Goal: Task Accomplishment & Management: Complete application form

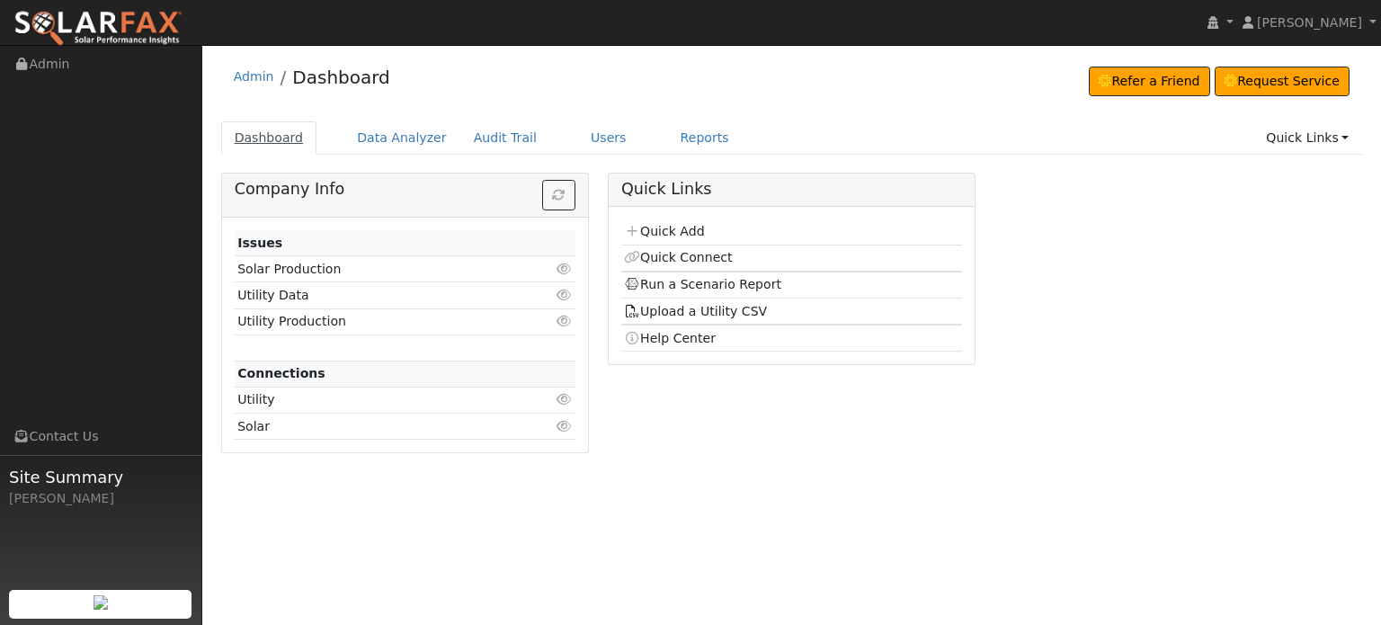
click at [270, 139] on link "Dashboard" at bounding box center [269, 137] width 96 height 33
click at [669, 230] on link "Quick Add" at bounding box center [664, 231] width 80 height 14
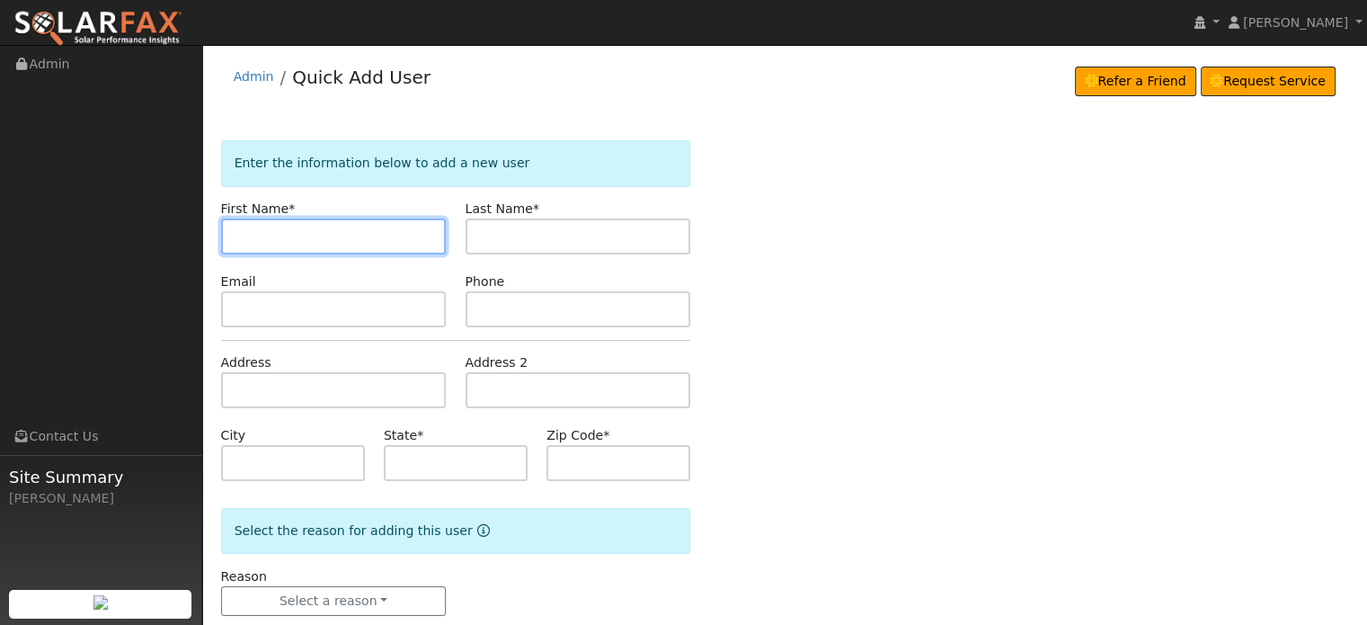
click at [263, 236] on input "text" at bounding box center [334, 236] width 226 height 36
type input "Zach"
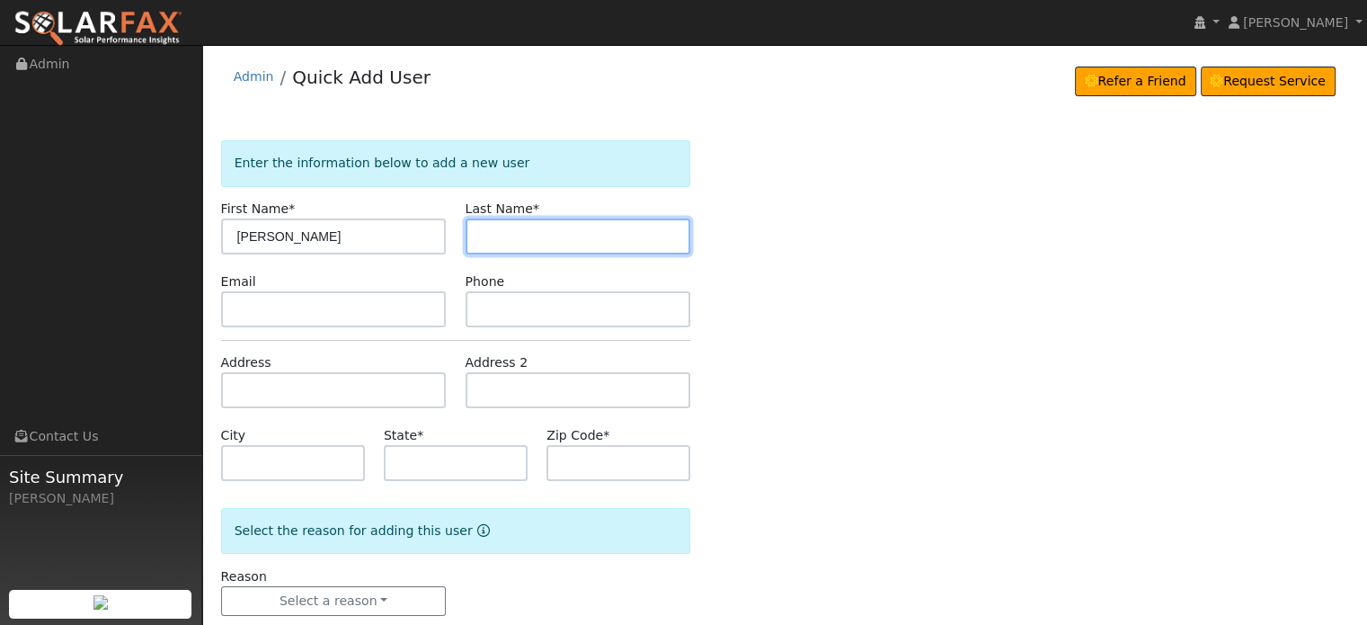
click at [482, 241] on input "text" at bounding box center [579, 236] width 226 height 36
paste input "Ahrenholtz"
type input "Ahrenholtz"
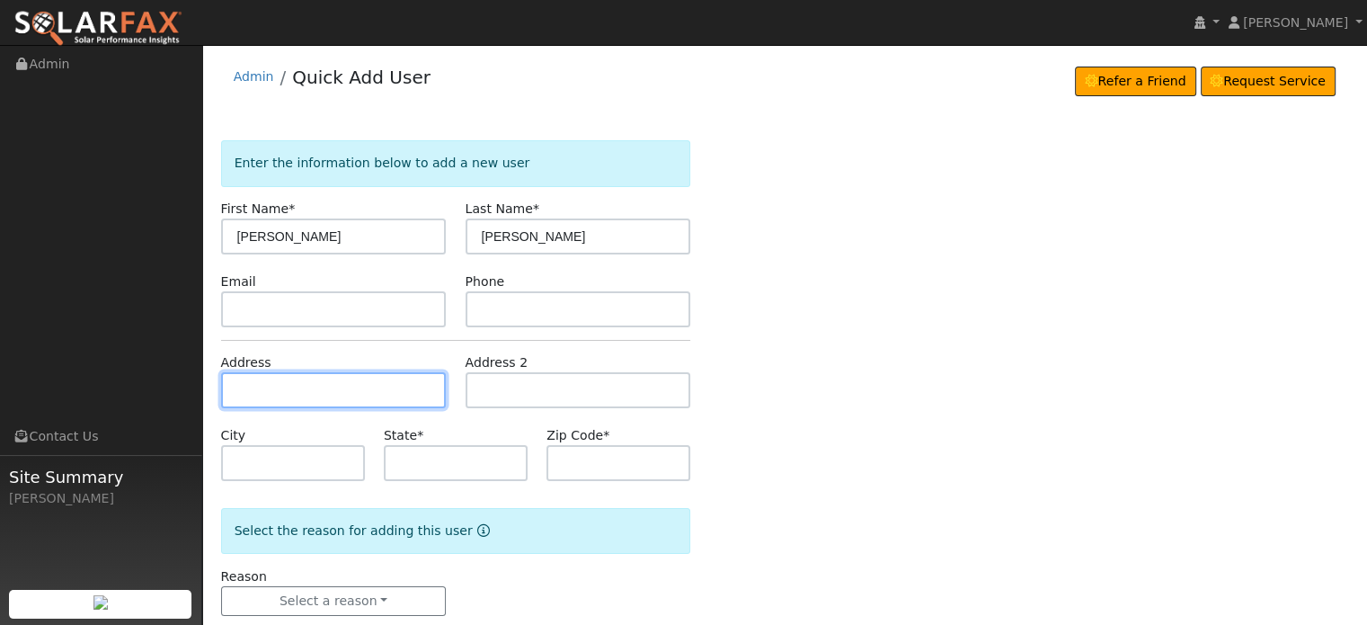
drag, startPoint x: 261, startPoint y: 391, endPoint x: 50, endPoint y: 362, distance: 212.3
click at [260, 391] on input "text" at bounding box center [334, 390] width 226 height 36
click at [232, 380] on input "text" at bounding box center [334, 390] width 226 height 36
paste input "15552 Pine Knoll Court"
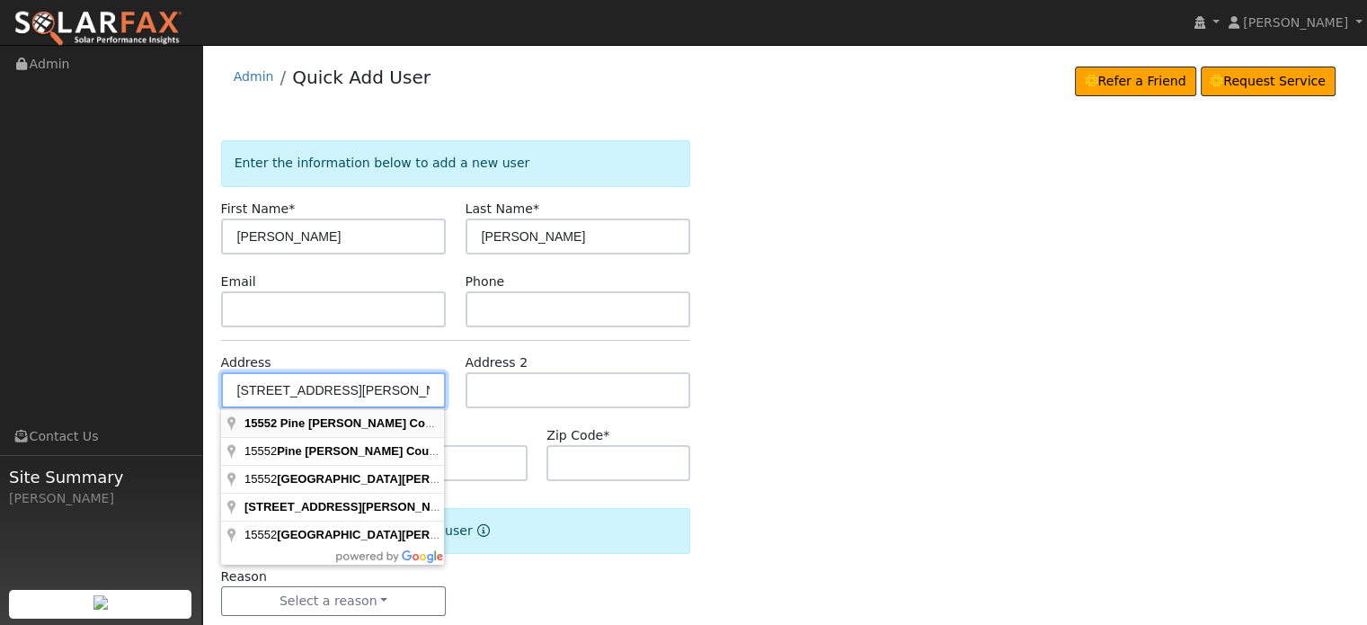
type input "15552 Pine Knoll Court"
type input "Grass Valley"
type input "CA"
type input "95945"
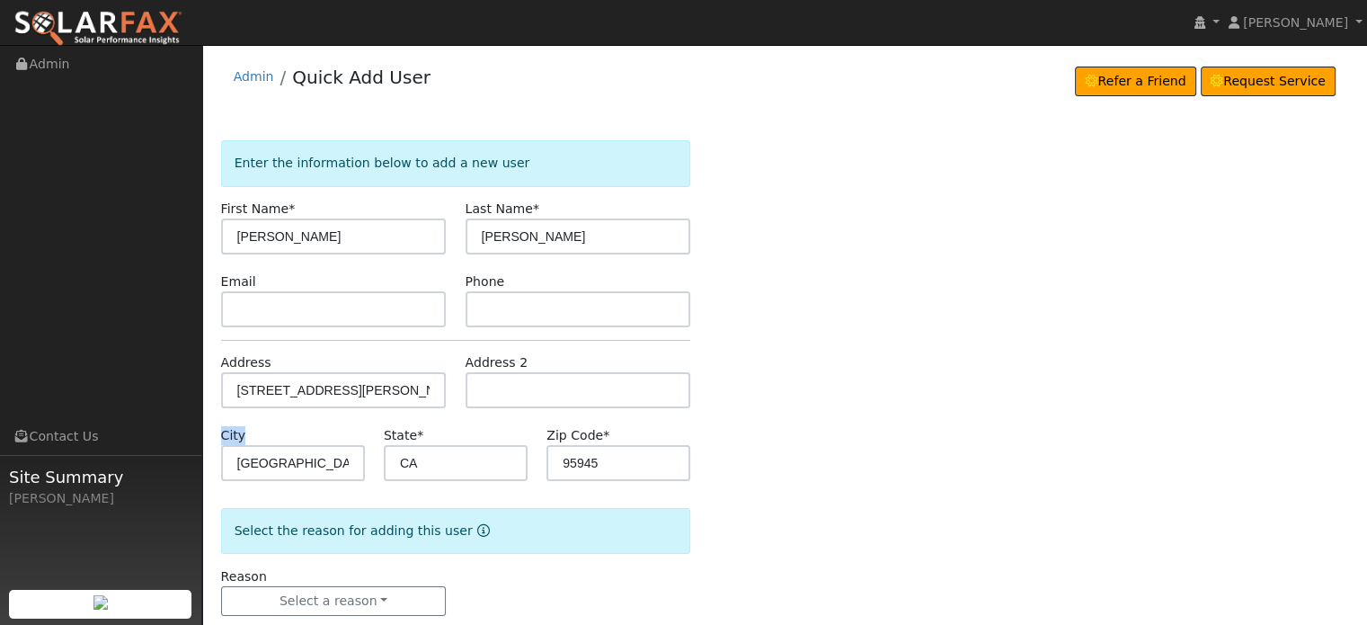
click at [299, 424] on form "Enter the information below to add a new user First Name * Zach Last Name * Ahr…" at bounding box center [456, 395] width 470 height 511
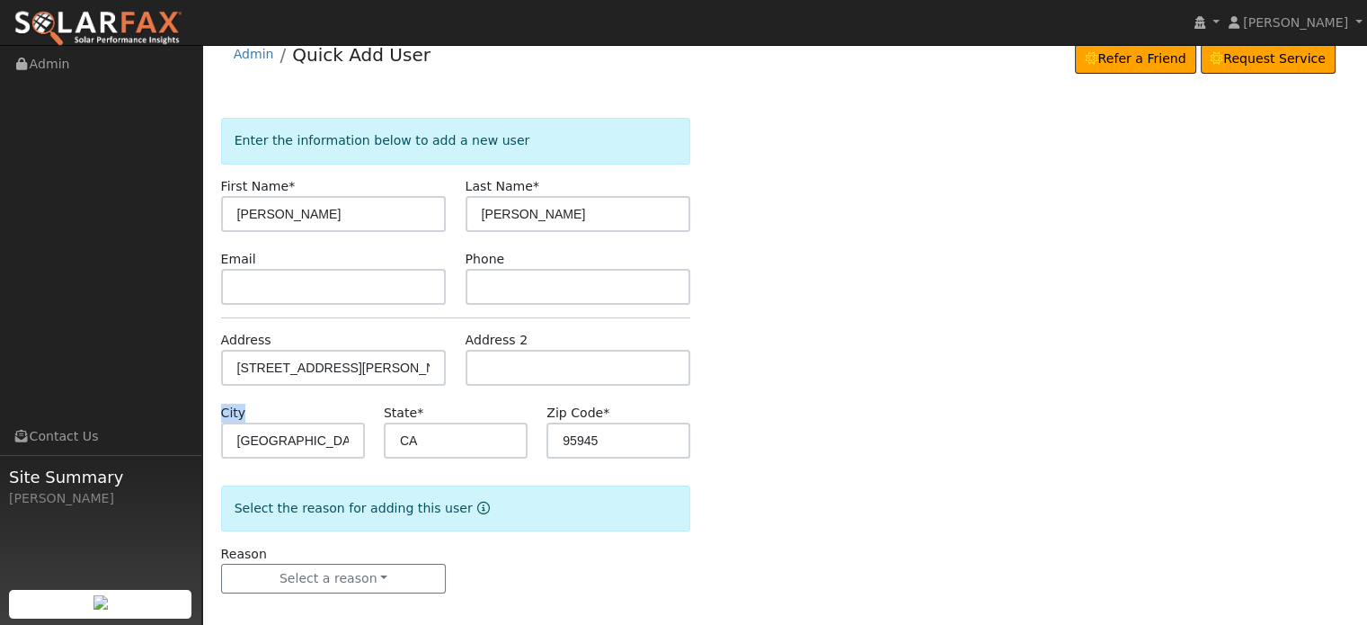
scroll to position [35, 0]
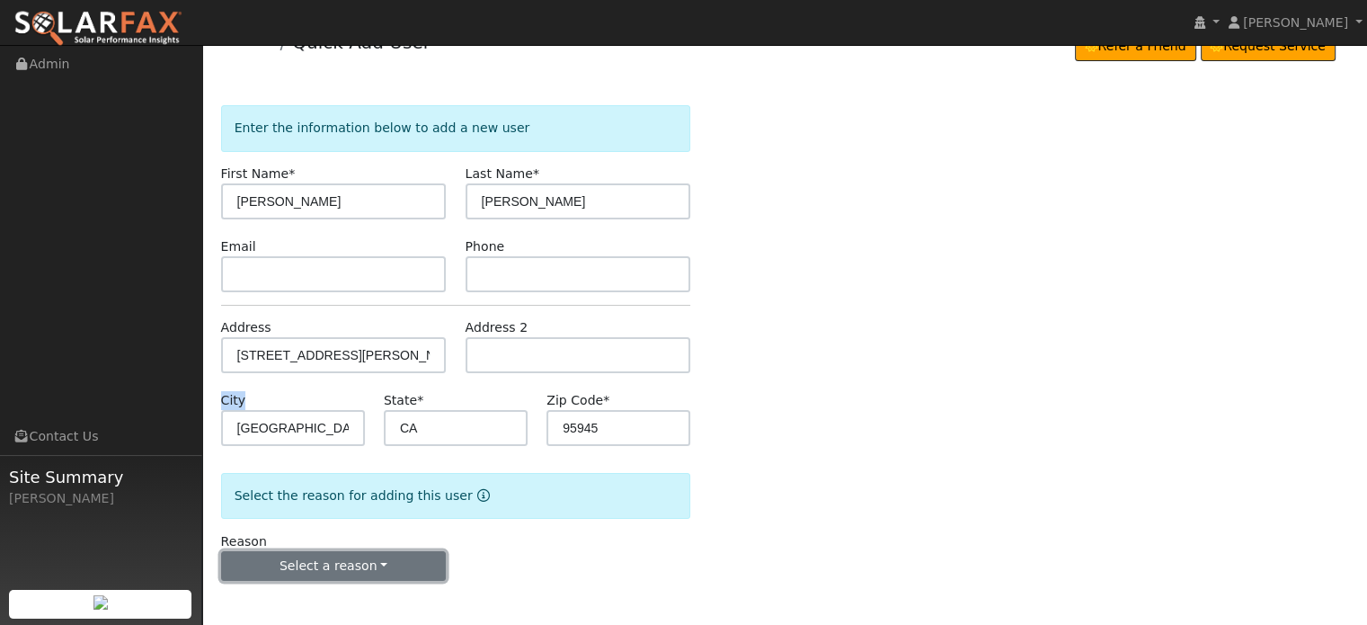
click at [329, 563] on button "Select a reason" at bounding box center [334, 566] width 226 height 31
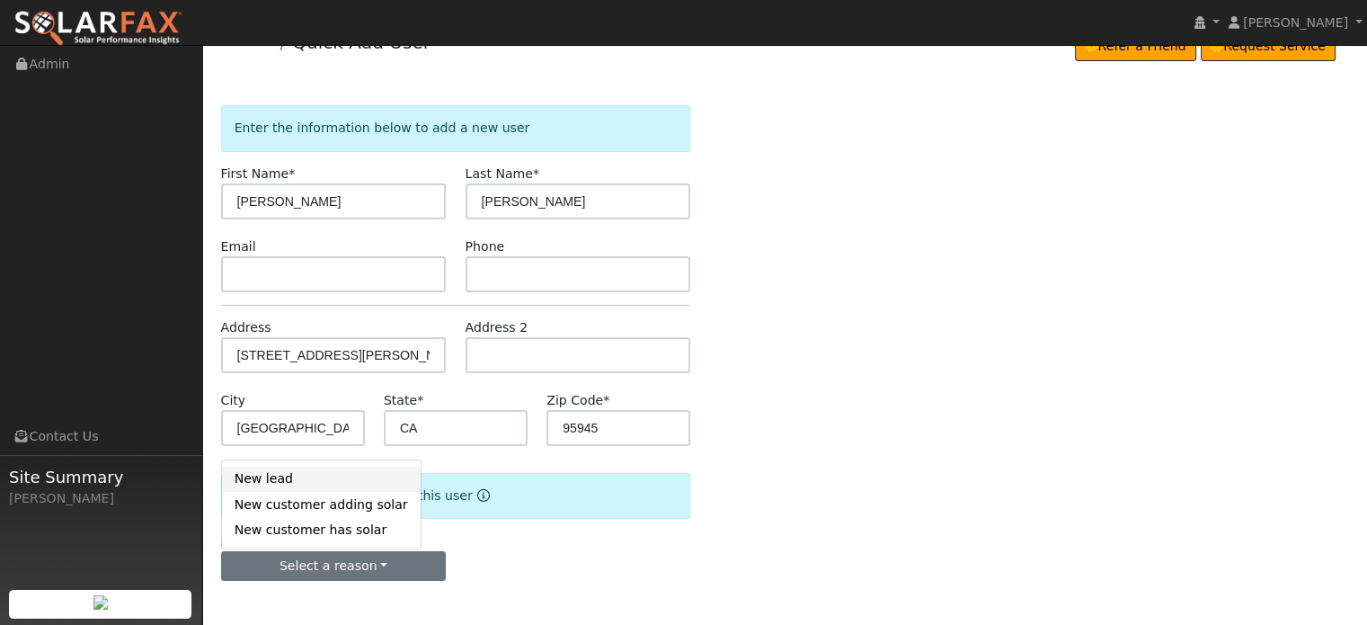
click at [276, 479] on link "New lead" at bounding box center [321, 479] width 199 height 25
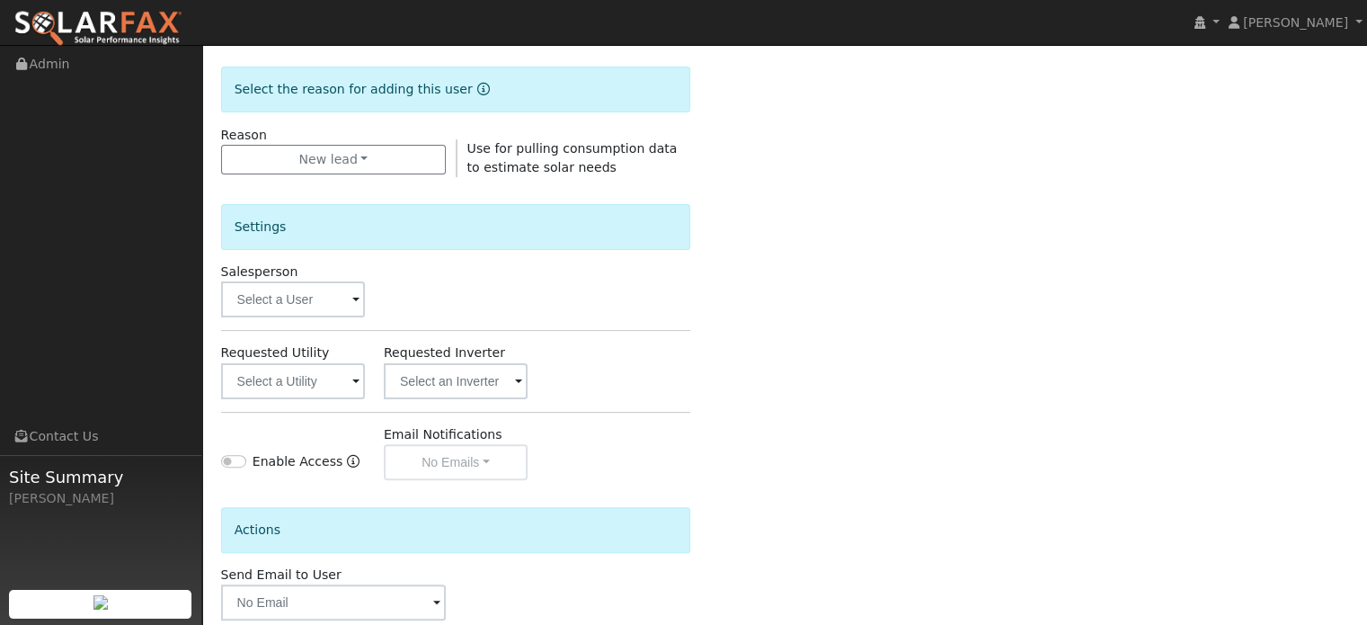
scroll to position [485, 0]
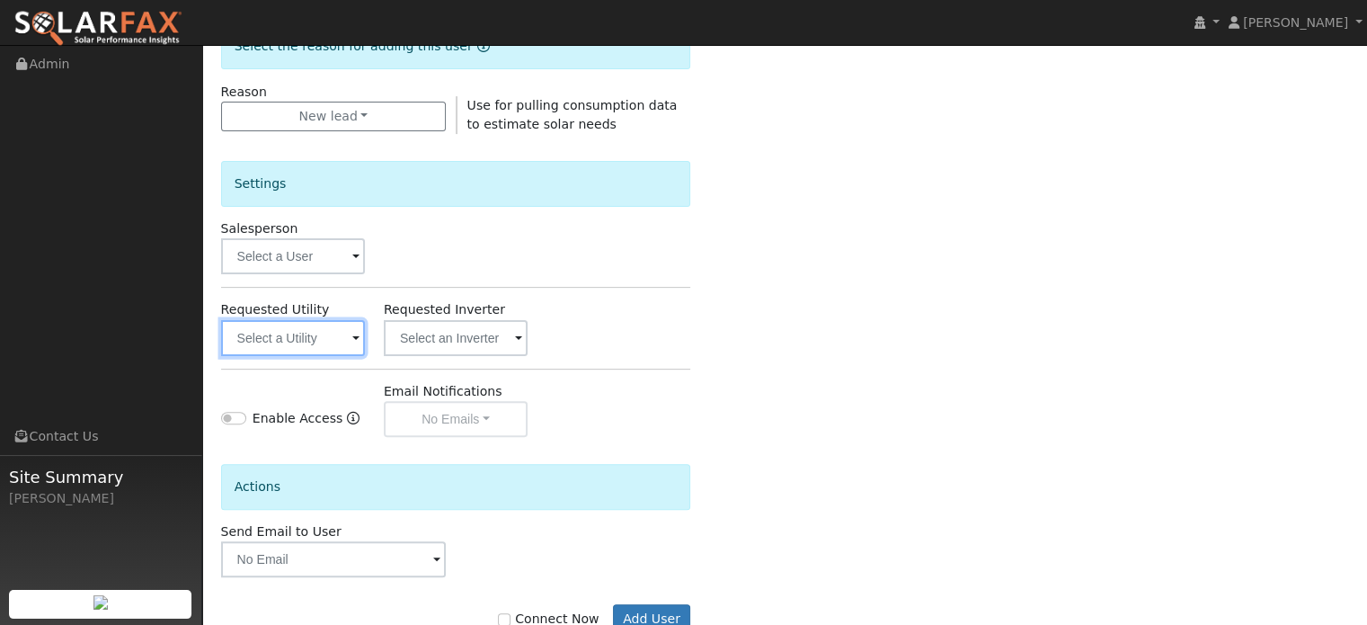
click at [293, 342] on input "text" at bounding box center [293, 338] width 144 height 36
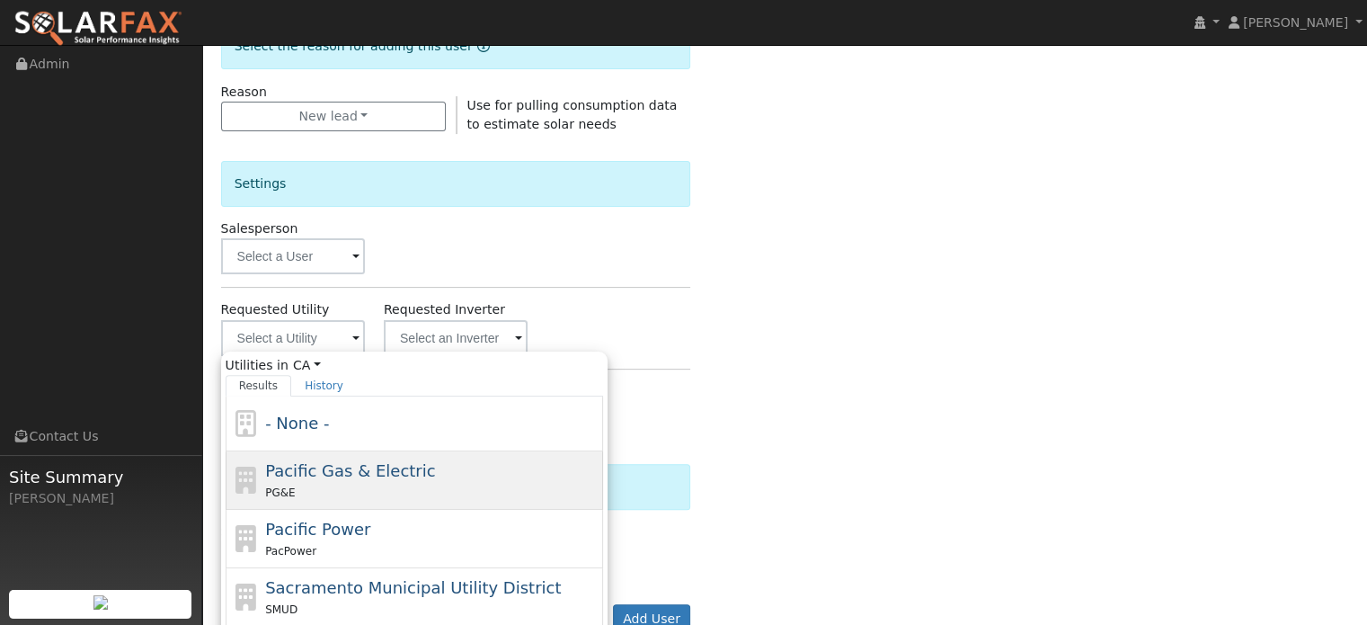
click at [300, 467] on span "Pacific Gas & Electric" at bounding box center [350, 470] width 170 height 19
type input "Pacific Gas & Electric"
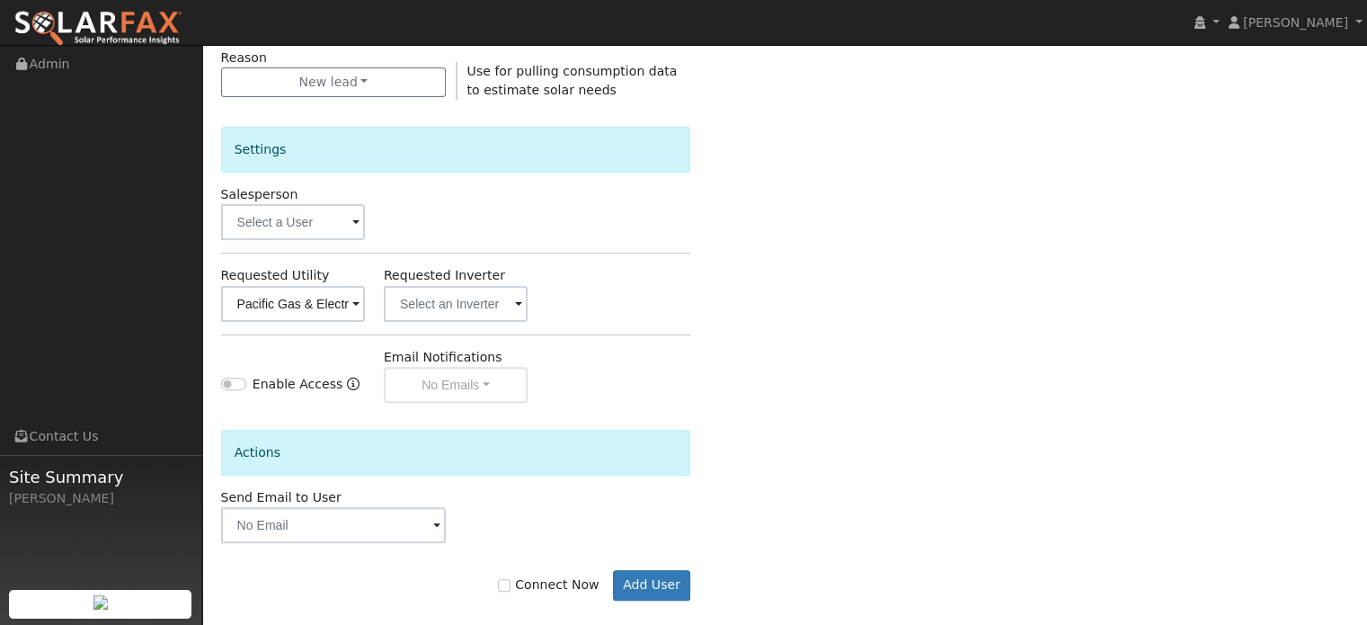
scroll to position [537, 0]
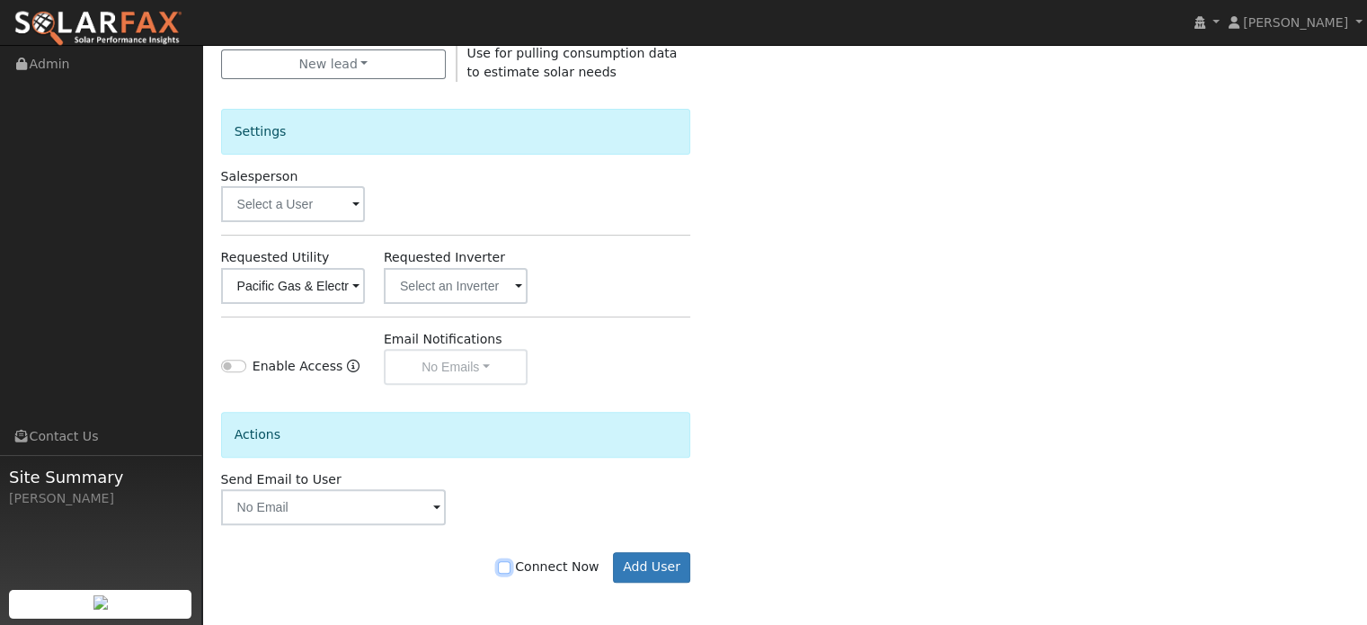
click at [511, 567] on input "Connect Now" at bounding box center [504, 567] width 13 height 13
checkbox input "true"
click at [663, 573] on button "Add User" at bounding box center [652, 567] width 78 height 31
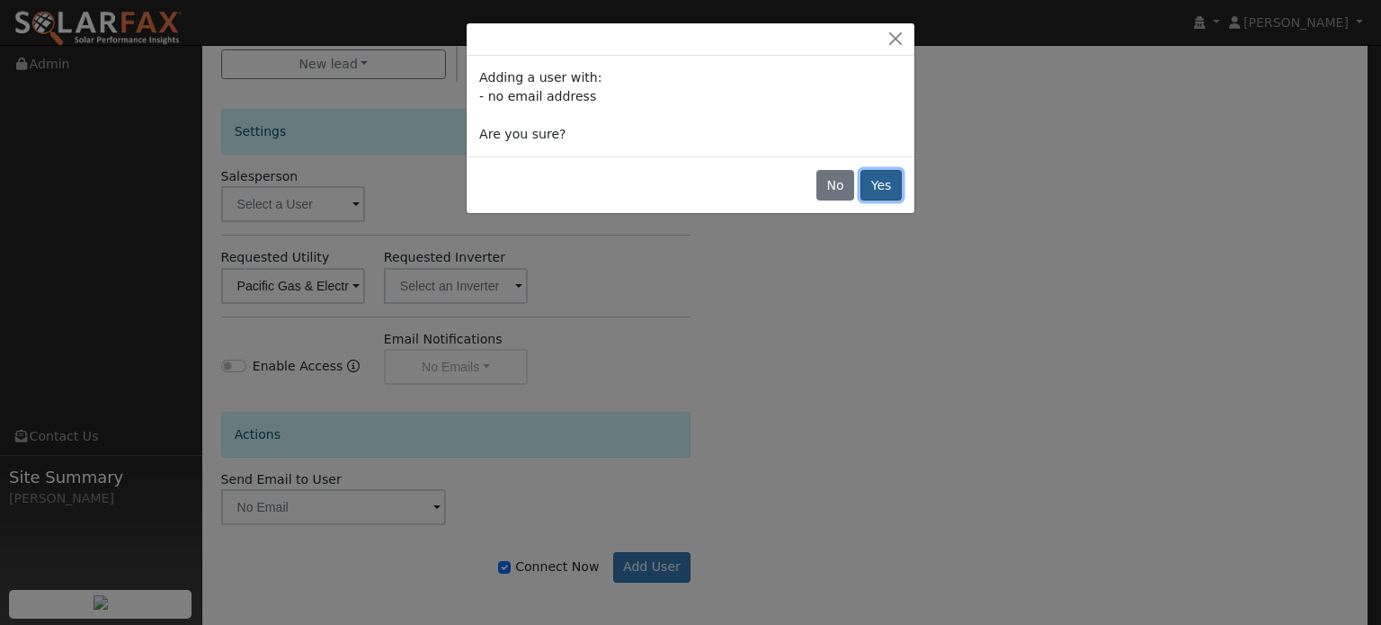
click at [877, 179] on button "Yes" at bounding box center [880, 185] width 41 height 31
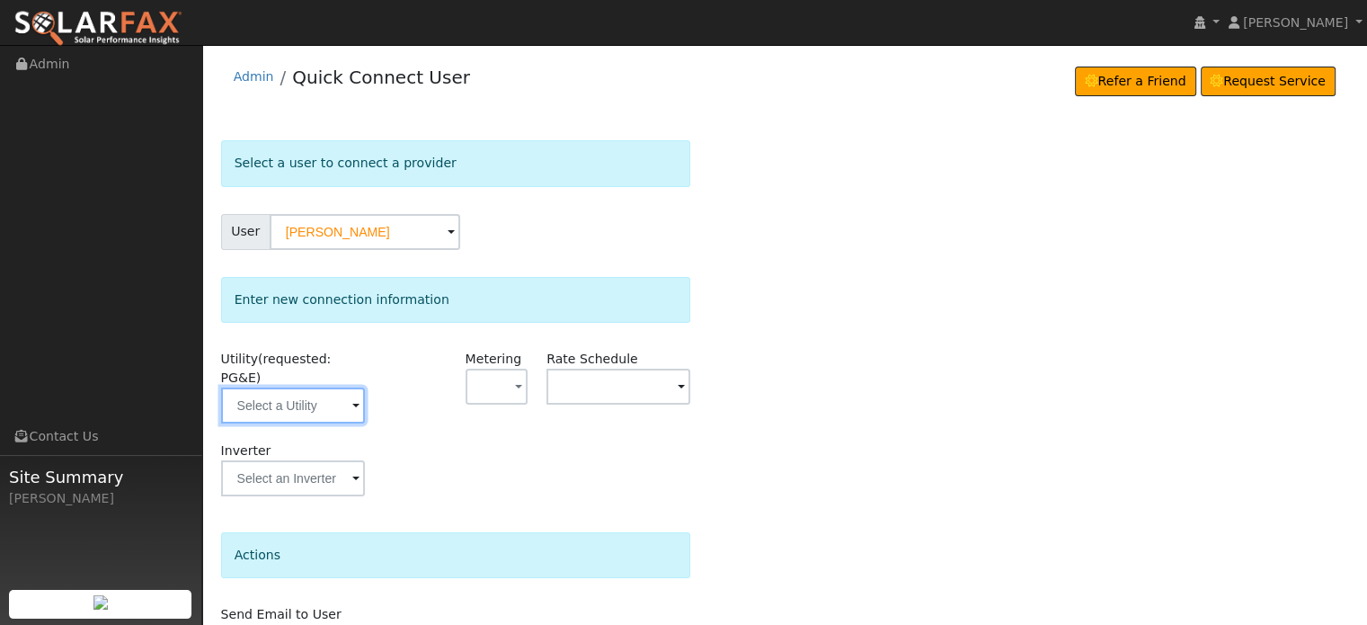
click at [272, 387] on input "text" at bounding box center [293, 405] width 144 height 36
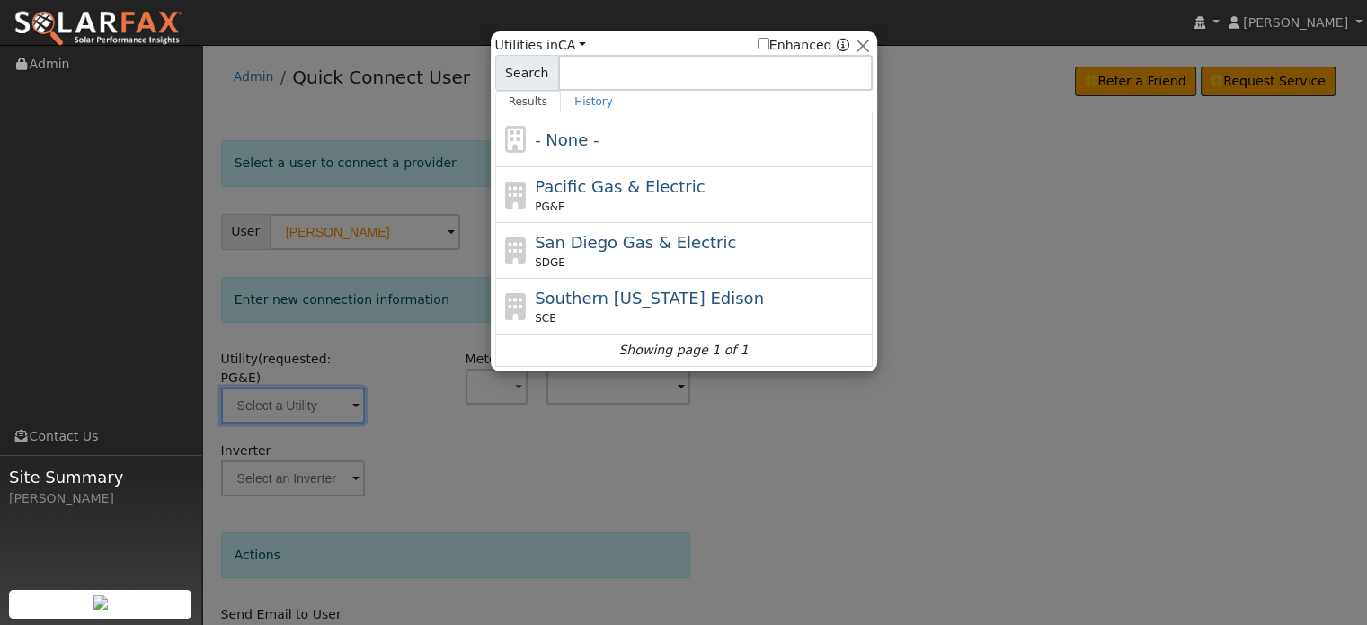
click at [628, 180] on span "Pacific Gas & Electric" at bounding box center [620, 186] width 170 height 19
type input "PG&E"
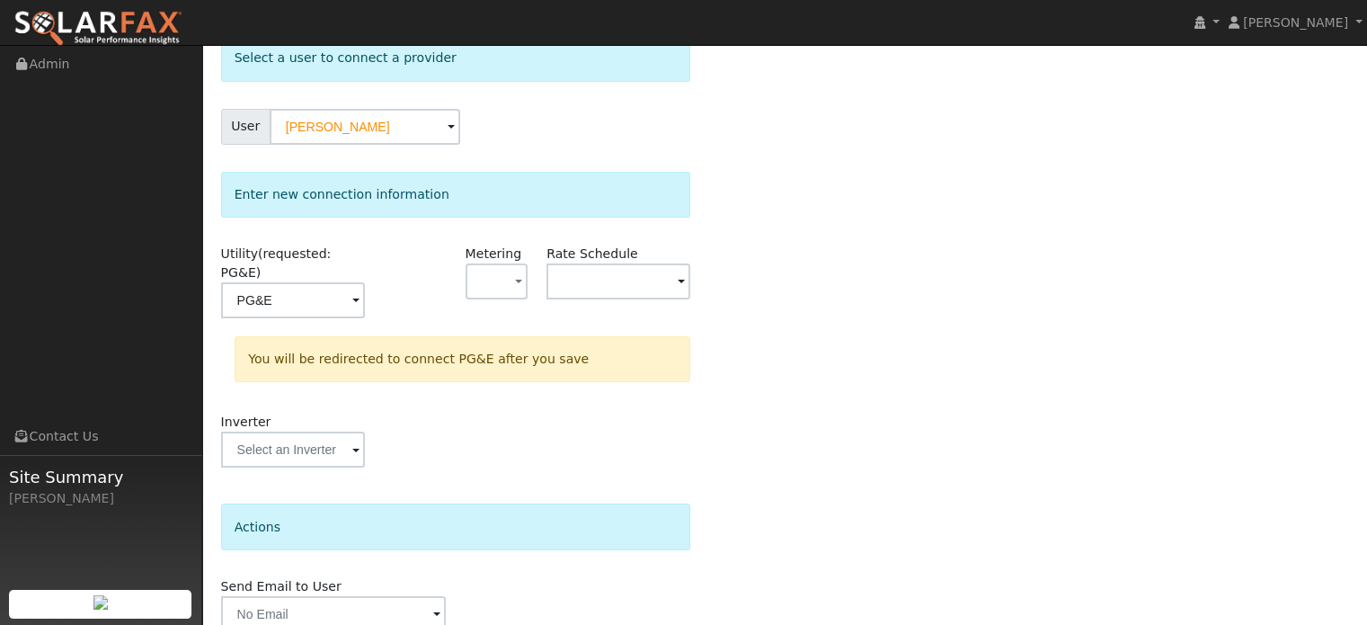
scroll to position [166, 0]
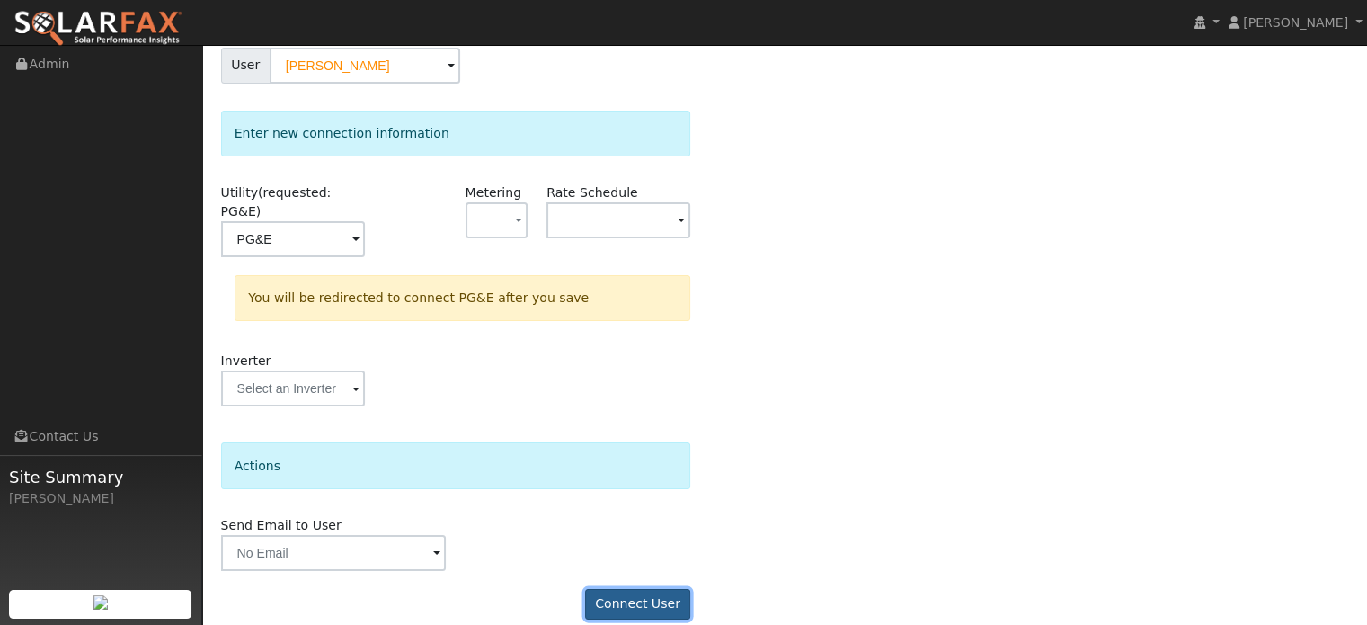
click at [629, 589] on button "Connect User" at bounding box center [638, 604] width 106 height 31
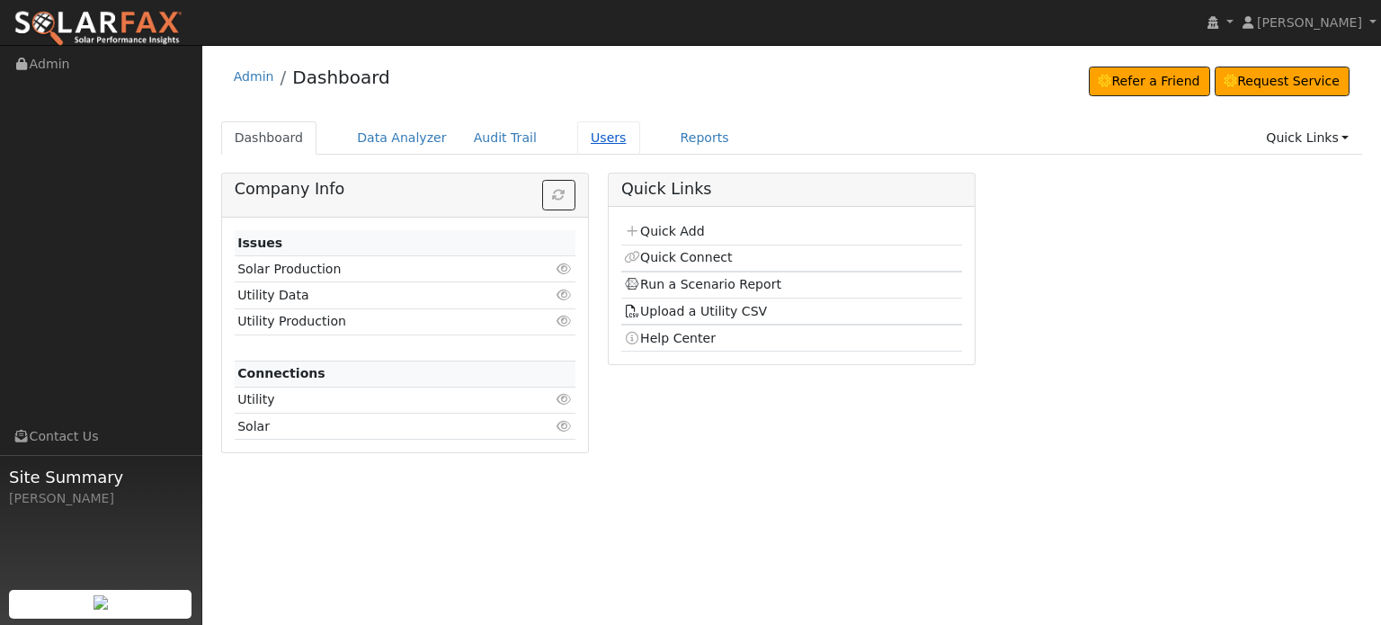
click at [577, 140] on link "Users" at bounding box center [608, 137] width 63 height 33
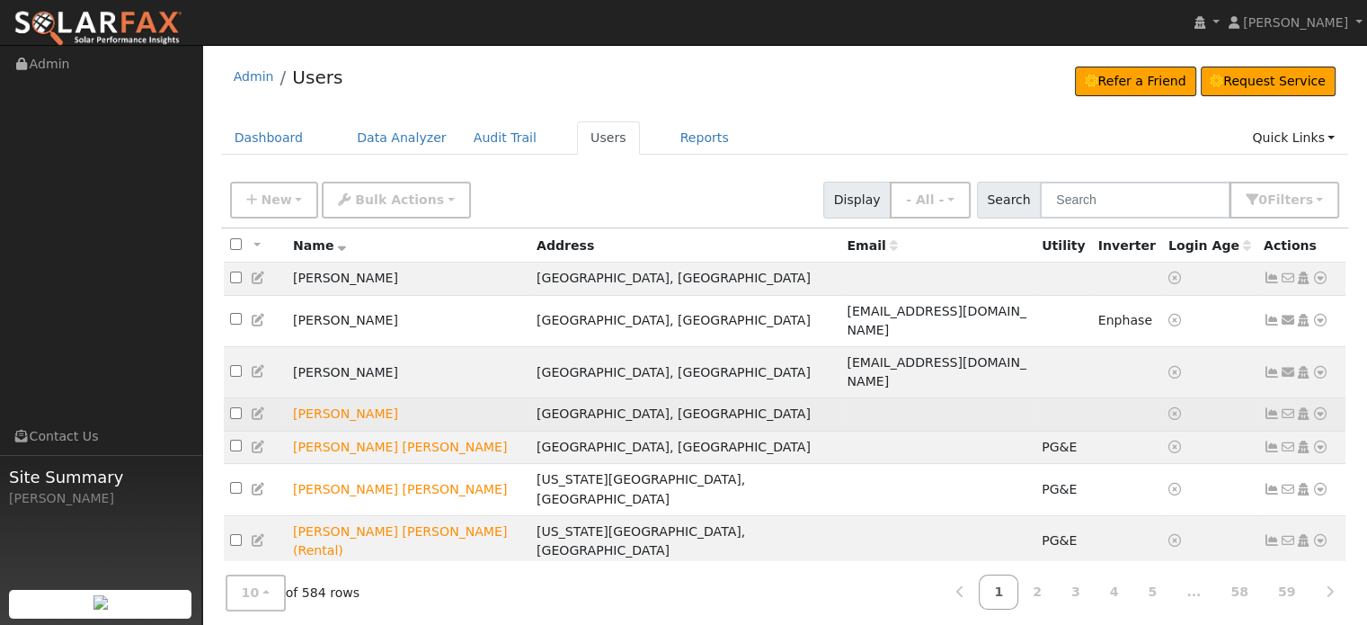
click at [1323, 407] on icon at bounding box center [1320, 413] width 16 height 13
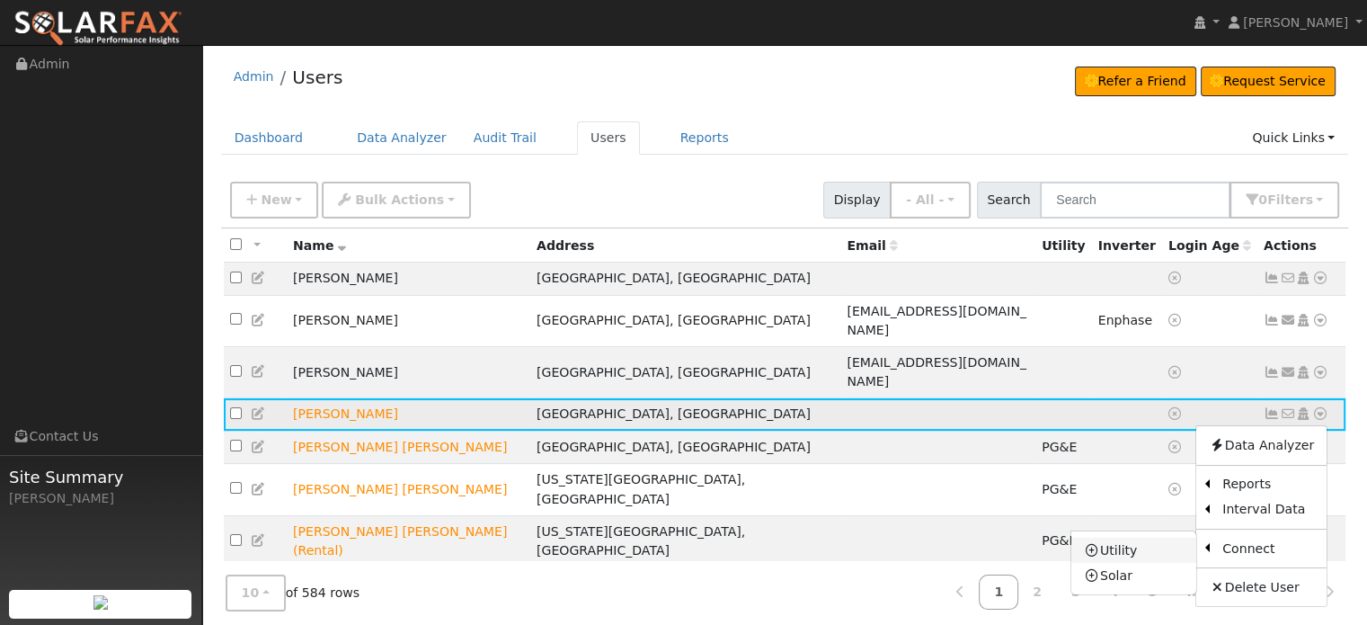
click at [1132, 538] on link "Utility" at bounding box center [1134, 550] width 125 height 25
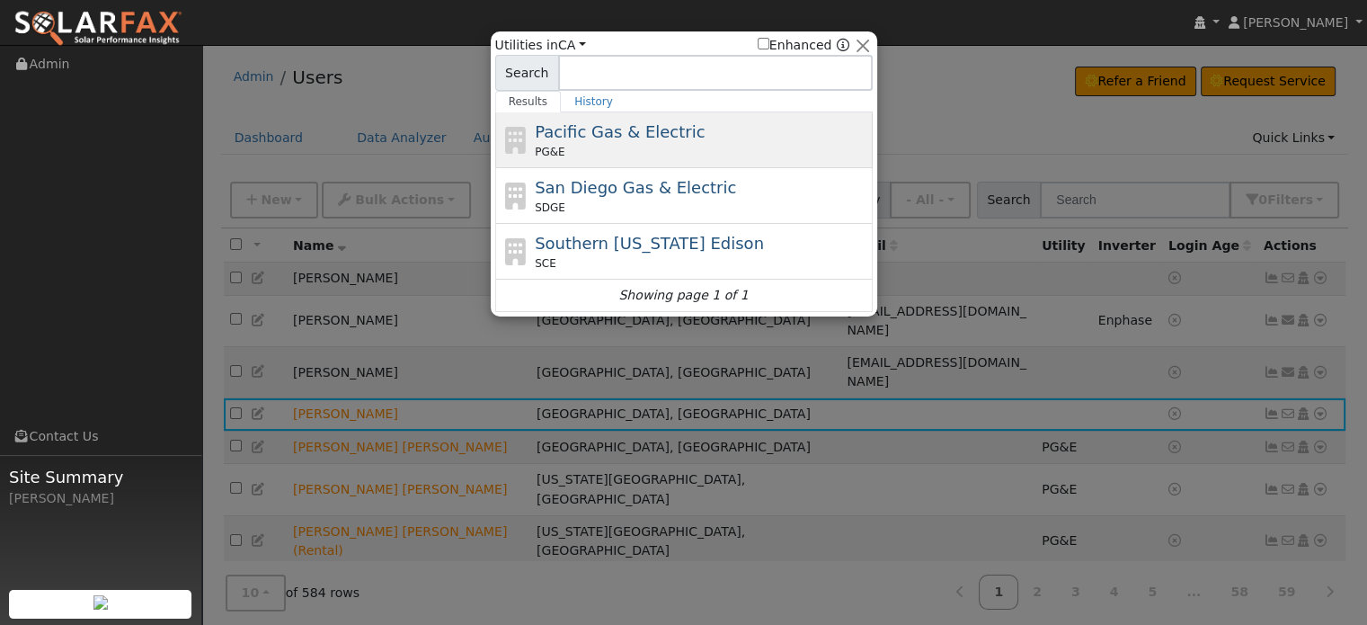
click at [593, 155] on div "PG&E" at bounding box center [701, 152] width 333 height 16
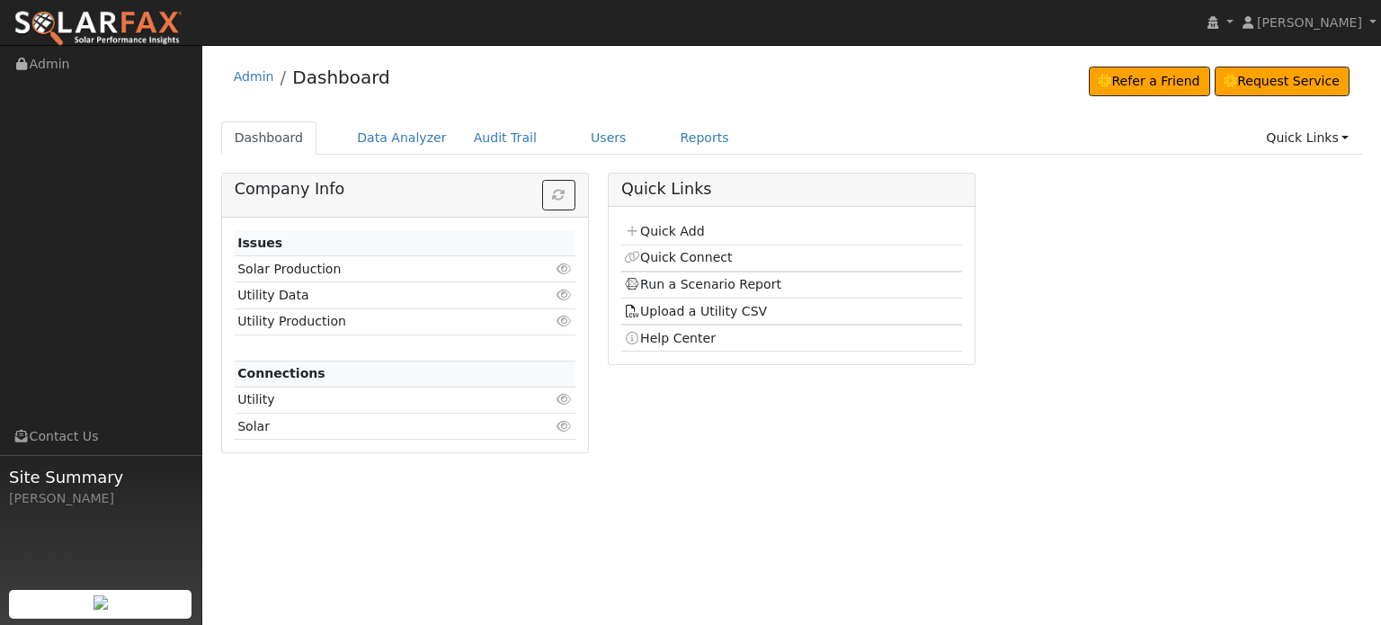
click at [568, 399] on icon at bounding box center [564, 399] width 16 height 13
click at [561, 400] on link "164" at bounding box center [559, 399] width 24 height 14
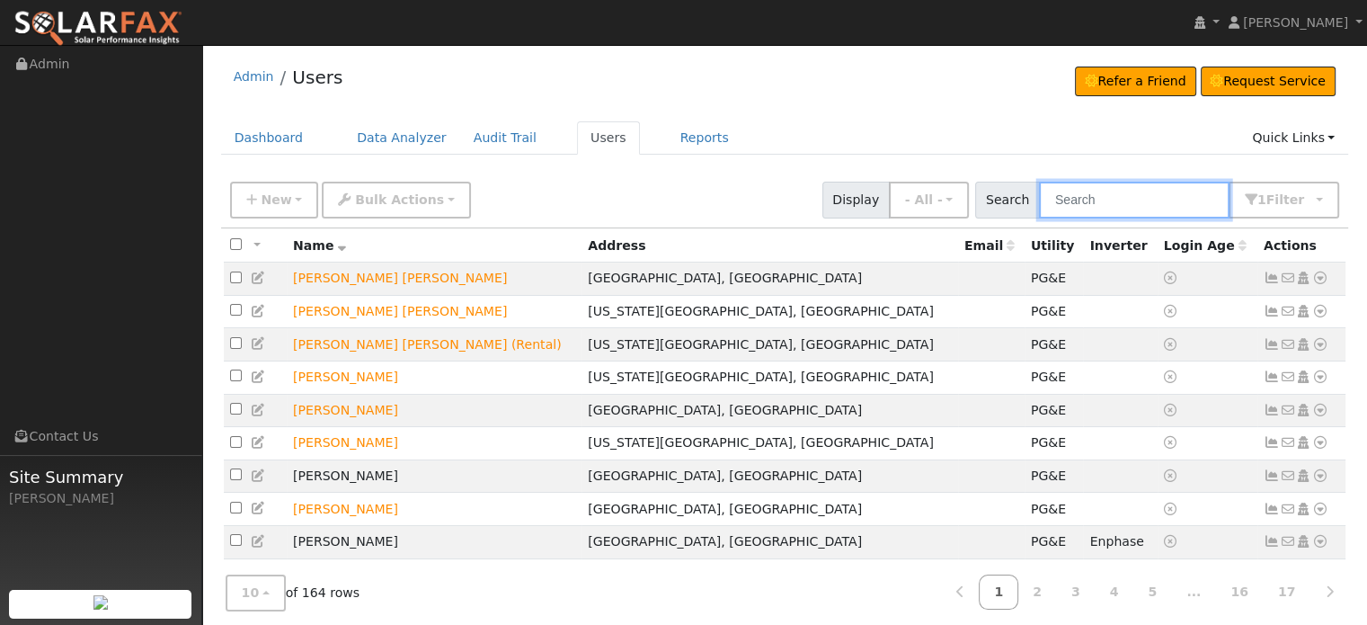
click at [1111, 187] on input "text" at bounding box center [1134, 200] width 191 height 37
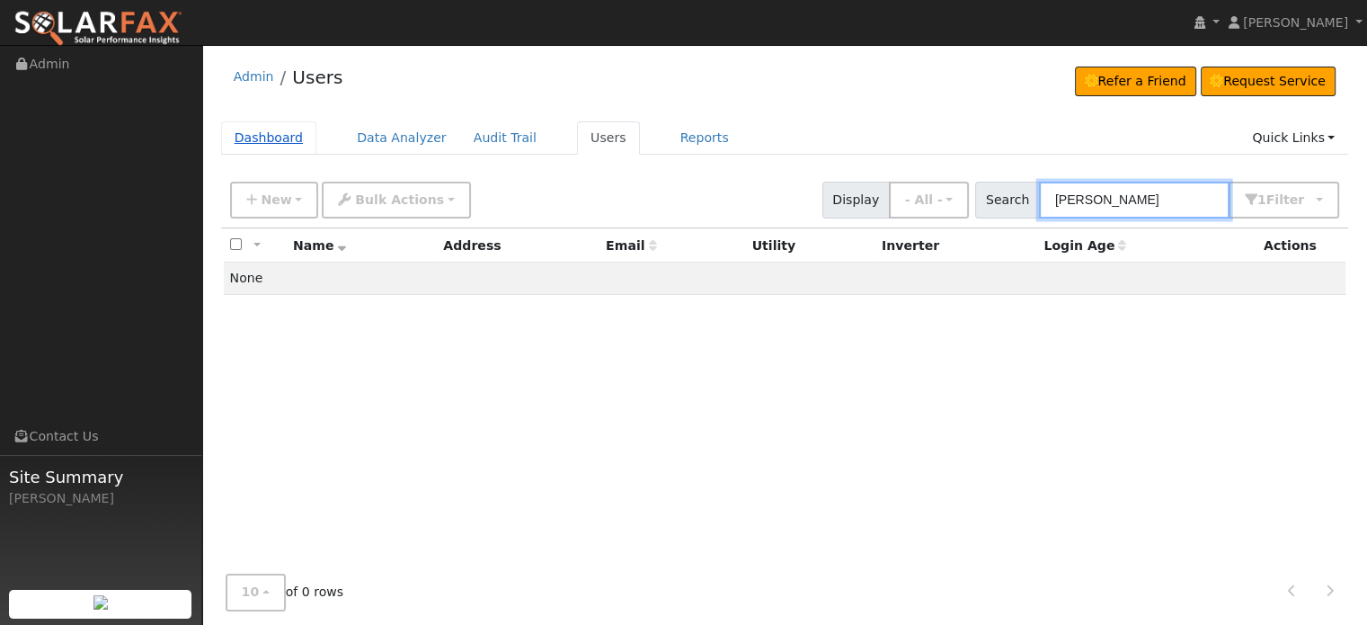
type input "zach"
click at [271, 141] on link "Dashboard" at bounding box center [269, 137] width 96 height 33
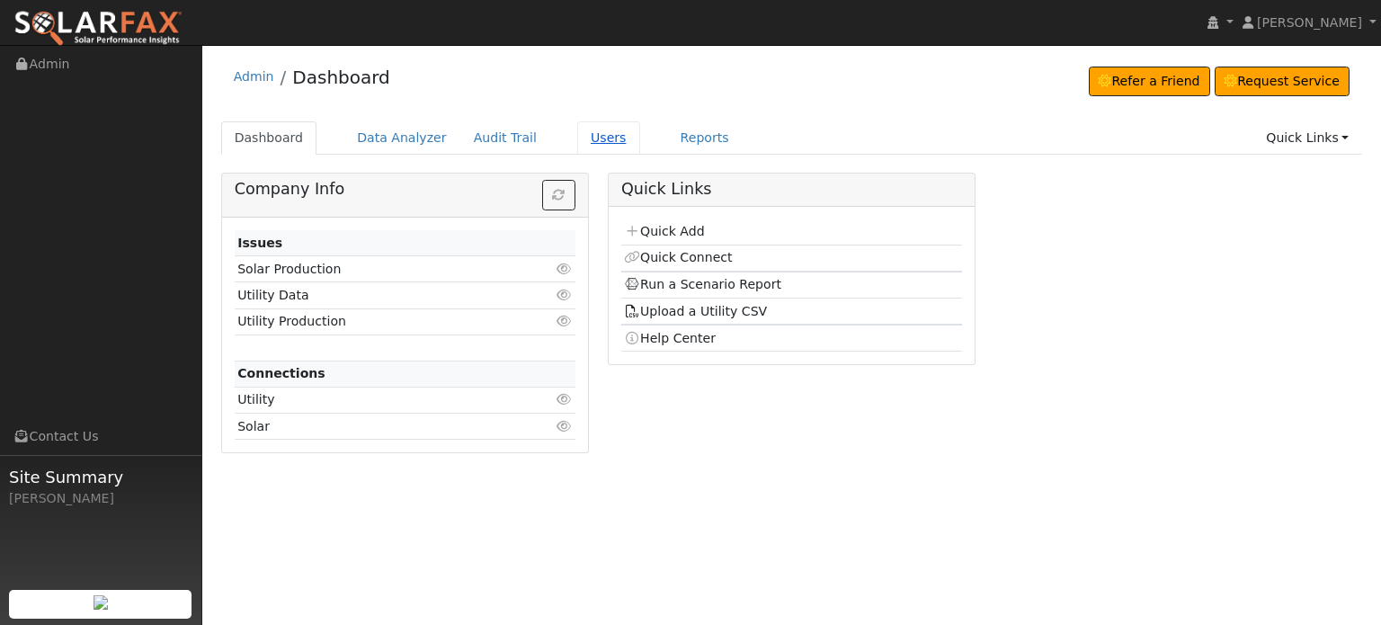
click at [591, 136] on link "Users" at bounding box center [608, 137] width 63 height 33
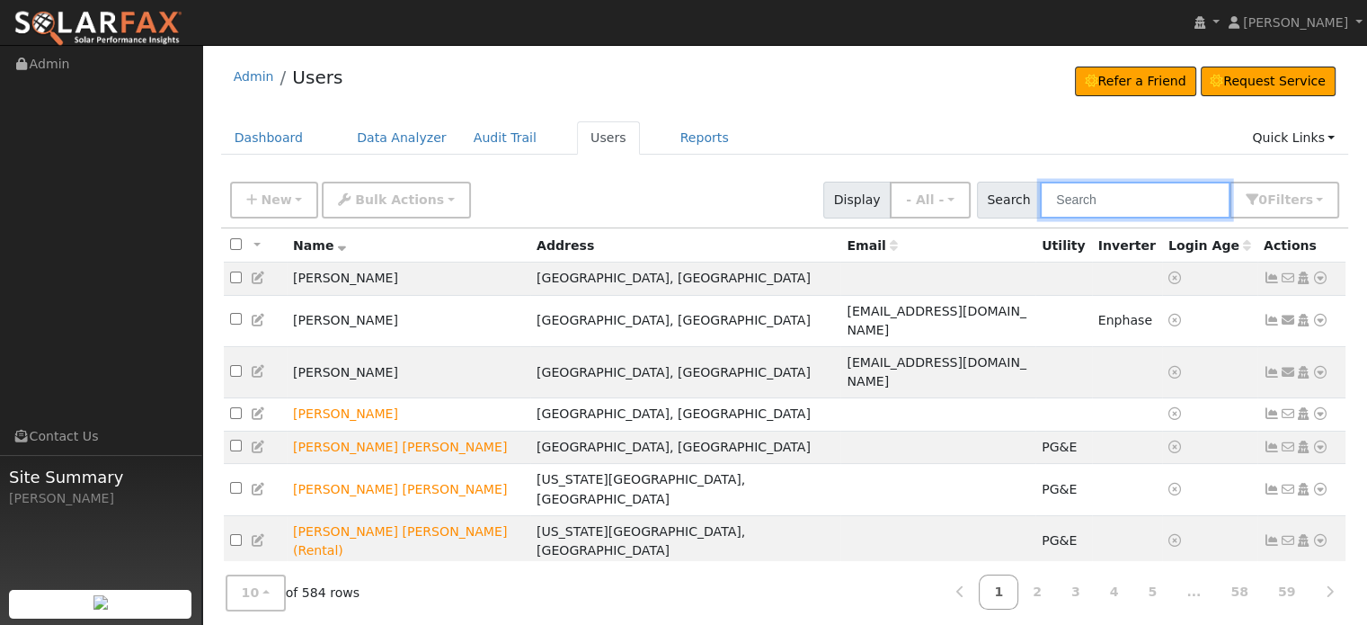
click at [1108, 198] on input "text" at bounding box center [1135, 200] width 191 height 37
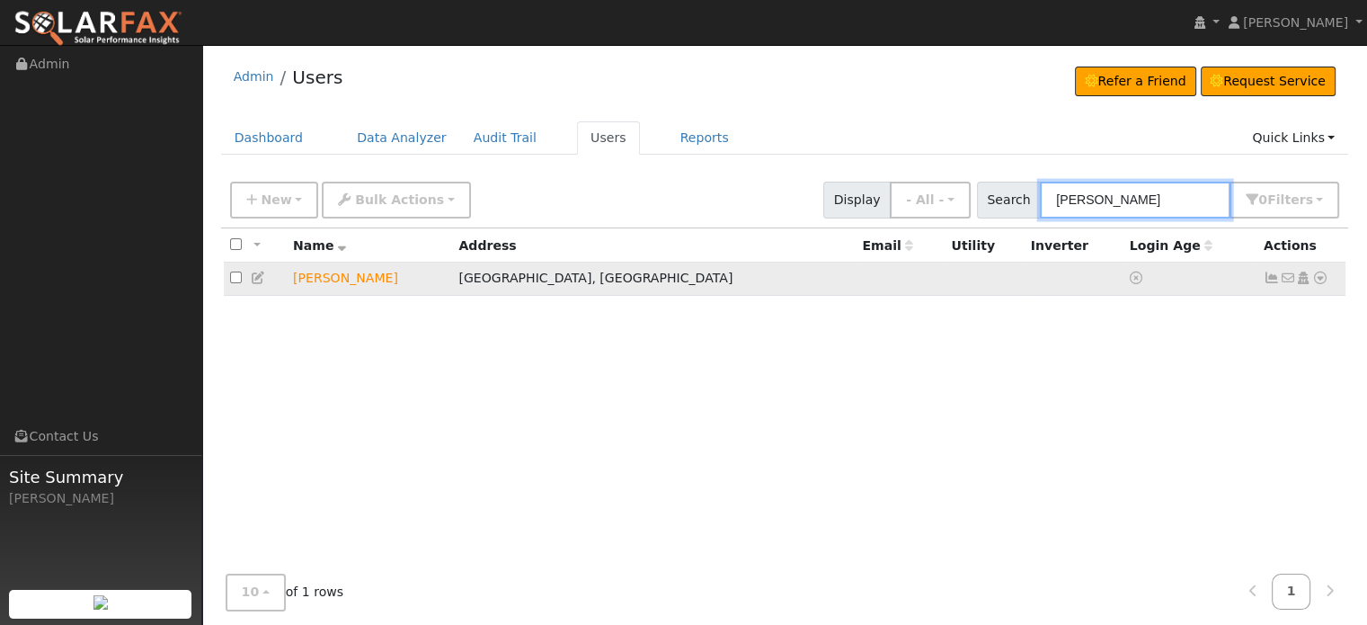
type input "[PERSON_NAME]"
click at [1269, 280] on icon at bounding box center [1272, 277] width 16 height 13
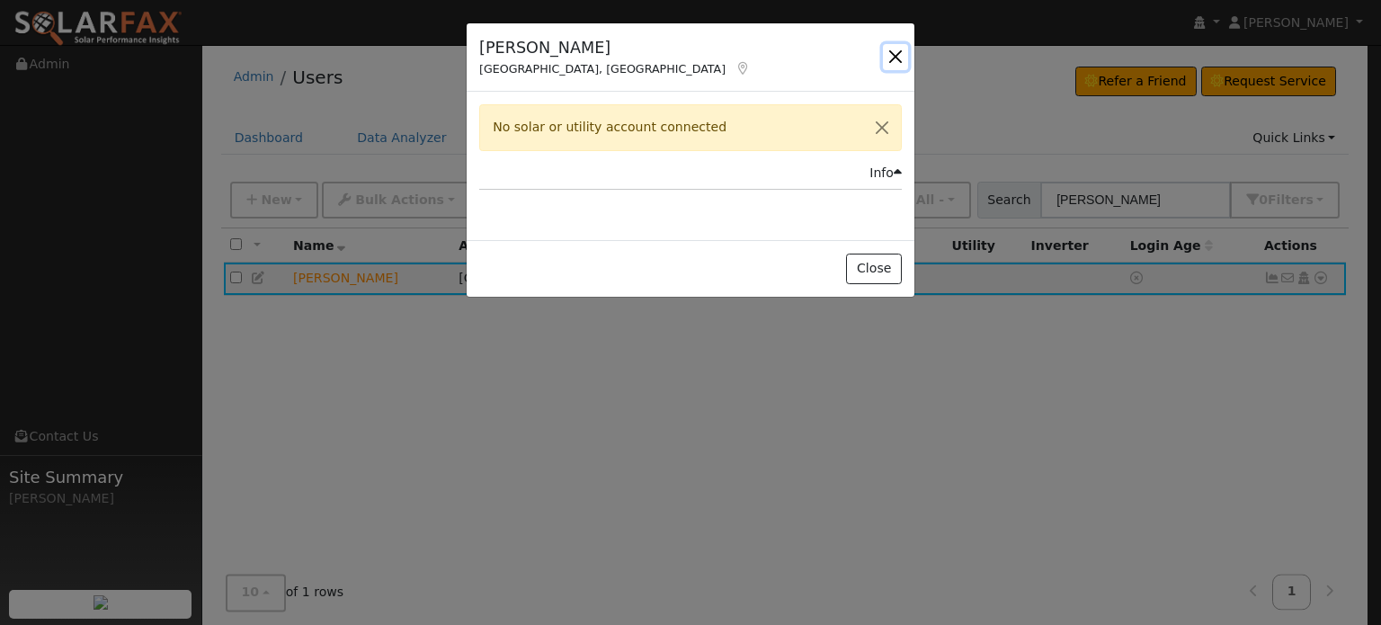
click at [904, 48] on button "button" at bounding box center [895, 56] width 25 height 25
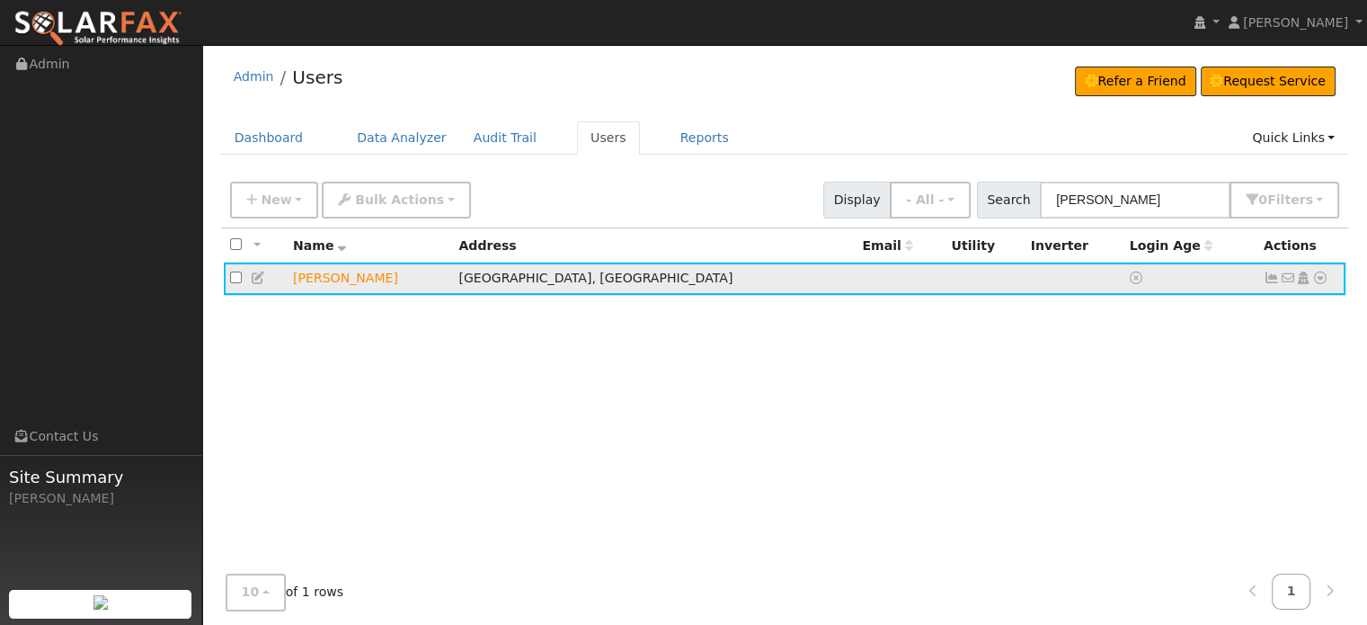
click at [1320, 280] on icon at bounding box center [1320, 277] width 16 height 13
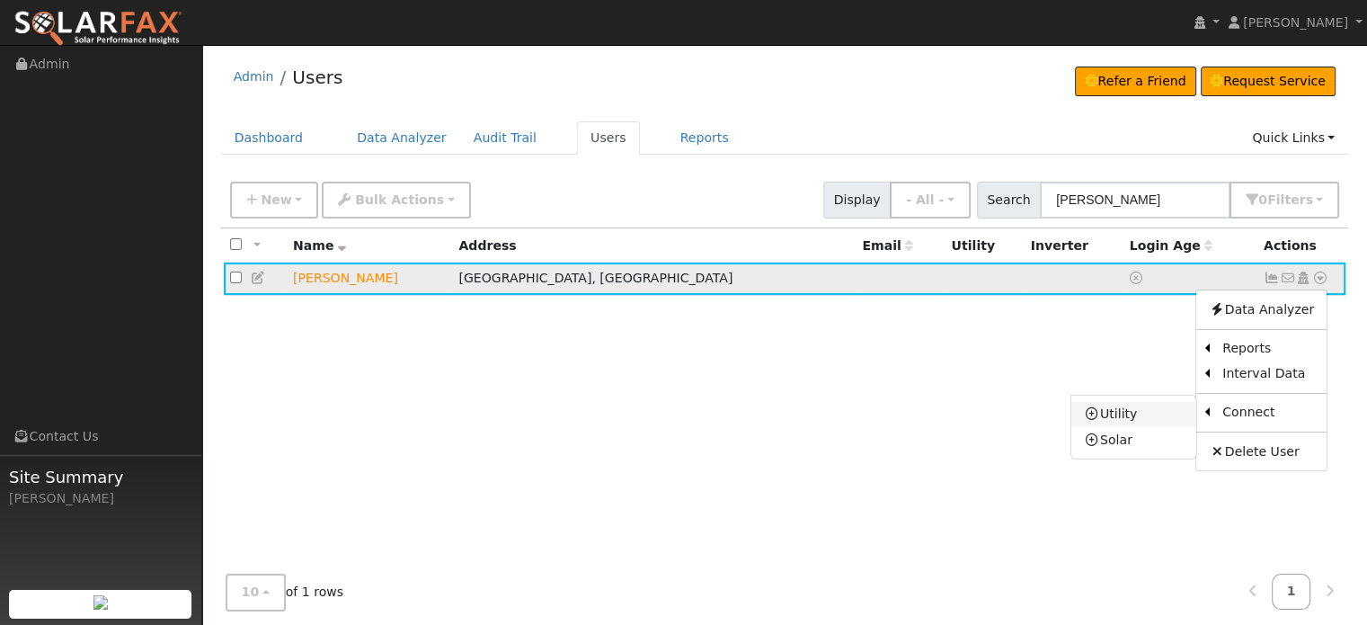
click at [1093, 412] on icon at bounding box center [1092, 413] width 16 height 13
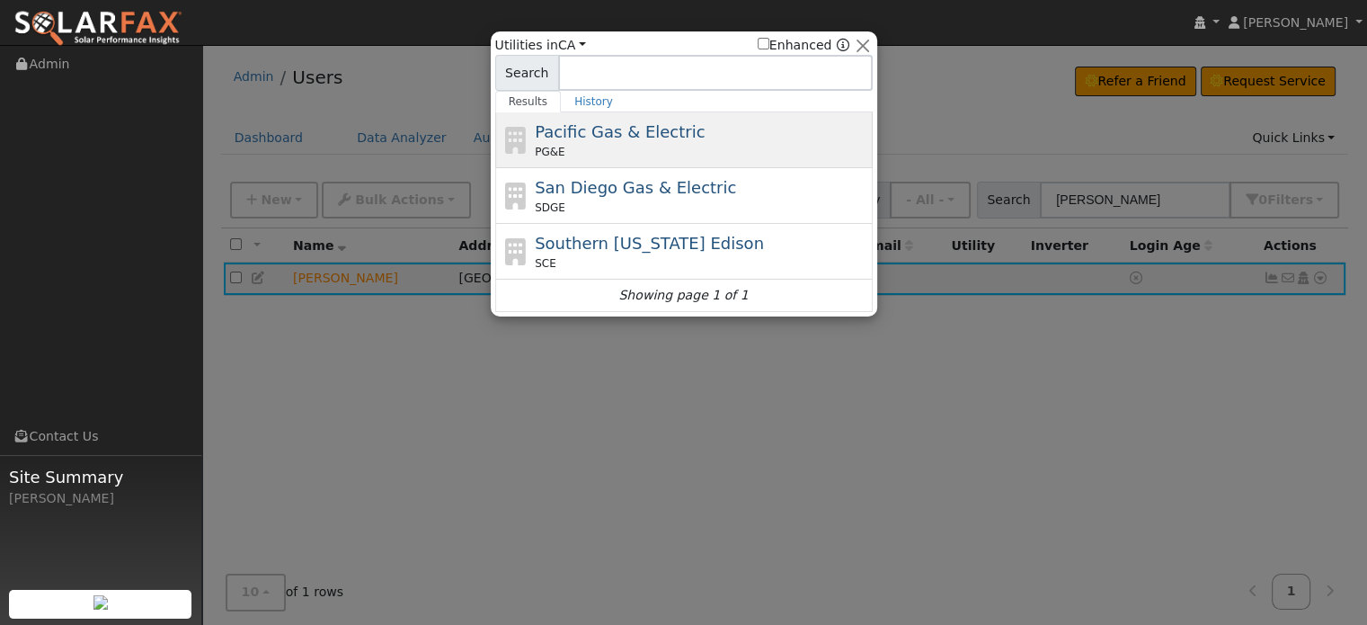
click at [608, 138] on span "Pacific Gas & Electric" at bounding box center [620, 131] width 170 height 19
